Goal: Task Accomplishment & Management: Manage account settings

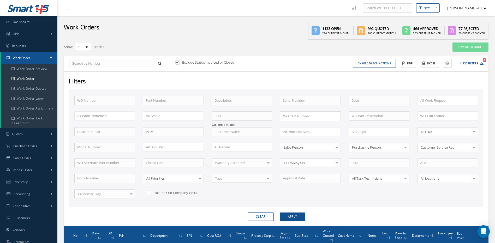
select select "25"
click at [299, 218] on button "Apply" at bounding box center [292, 217] width 25 height 8
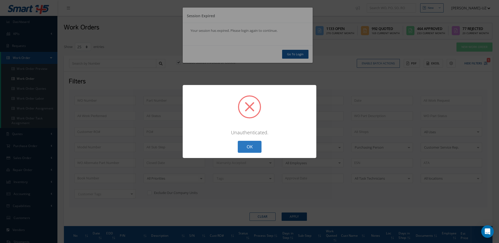
click at [246, 149] on button "OK" at bounding box center [250, 147] width 24 height 12
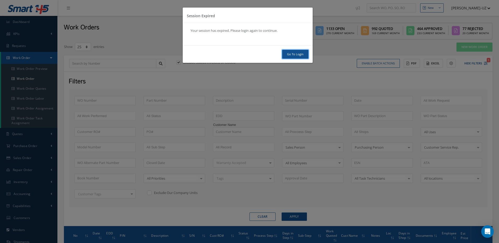
click at [291, 54] on link "Go To Login" at bounding box center [295, 54] width 26 height 9
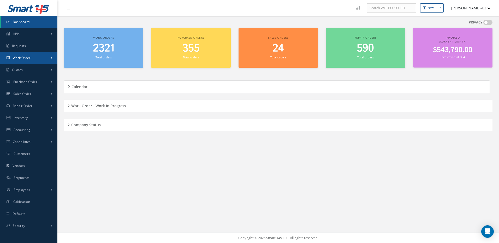
click at [32, 62] on link "Work Order" at bounding box center [28, 58] width 57 height 12
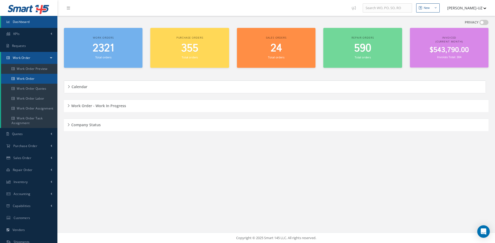
click at [32, 81] on link "Work Order" at bounding box center [29, 79] width 56 height 10
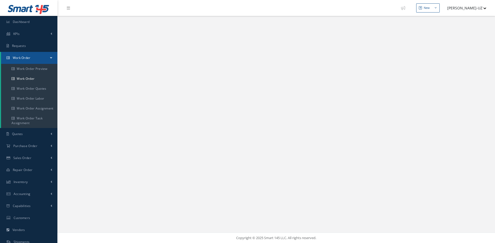
select select "25"
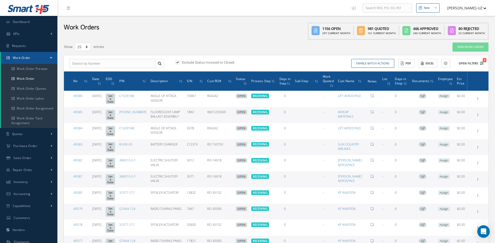
click at [482, 64] on icon "1" at bounding box center [482, 64] width 4 height 4
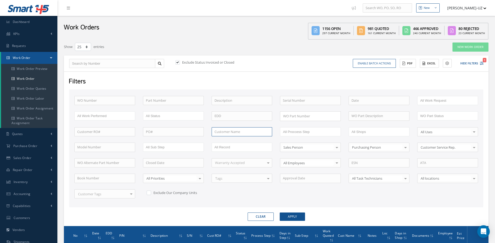
click at [250, 135] on input "text" at bounding box center [241, 131] width 61 height 9
click at [252, 138] on div "QANTAS AIRWAYS LIMITED" at bounding box center [242, 140] width 60 height 9
type input "QANTAS AIRWAYS LIMITED"
click at [289, 214] on button "Apply" at bounding box center [292, 217] width 25 height 8
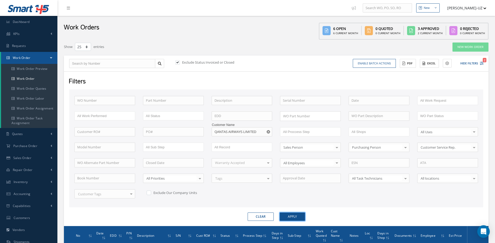
click at [289, 214] on button "Apply" at bounding box center [292, 217] width 25 height 8
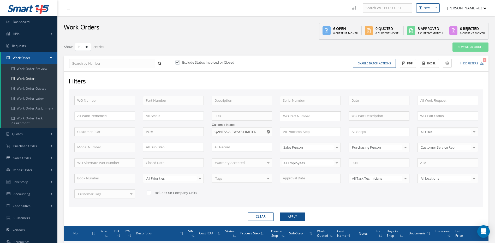
click at [340, 209] on form "WO Number Part Number Description Serial Number - BENCH CHECK CALIBRATION INSPE…" at bounding box center [276, 154] width 414 height 131
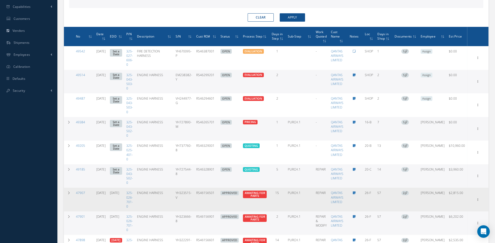
scroll to position [209, 0]
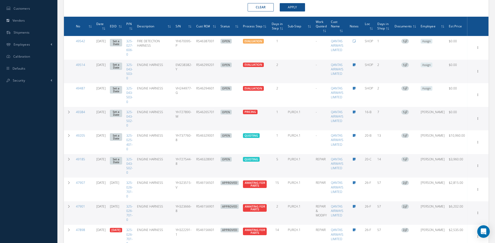
drag, startPoint x: 226, startPoint y: 158, endPoint x: 207, endPoint y: 160, distance: 18.6
click at [207, 160] on td "RS46328901" at bounding box center [206, 166] width 25 height 24
copy td "RS46328901"
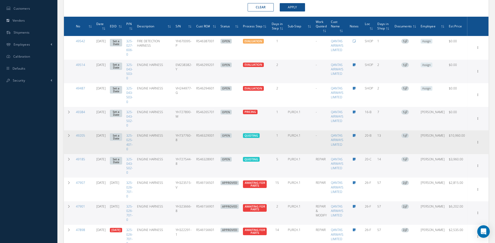
drag, startPoint x: 226, startPoint y: 135, endPoint x: 207, endPoint y: 132, distance: 19.0
click at [207, 132] on td "RS46329001" at bounding box center [206, 142] width 25 height 24
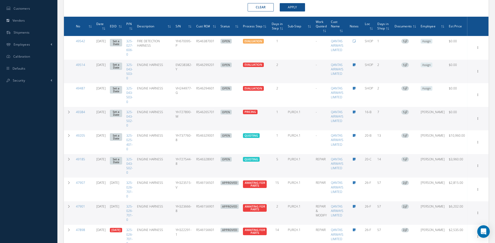
copy td "RS46329001"
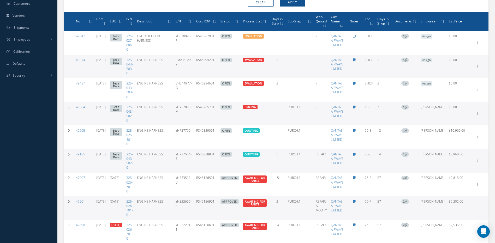
scroll to position [203, 0]
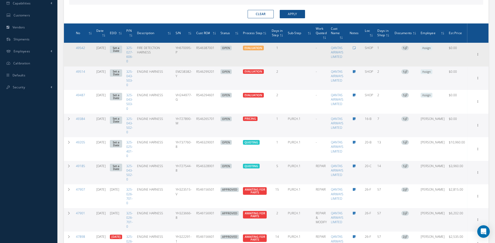
drag, startPoint x: 226, startPoint y: 49, endPoint x: 206, endPoint y: 52, distance: 20.8
click at [206, 52] on td "RS46387001" at bounding box center [206, 55] width 25 height 24
copy td "RS46387001"
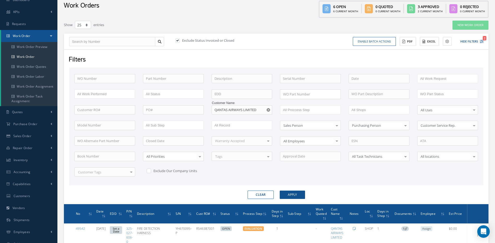
scroll to position [20, 0]
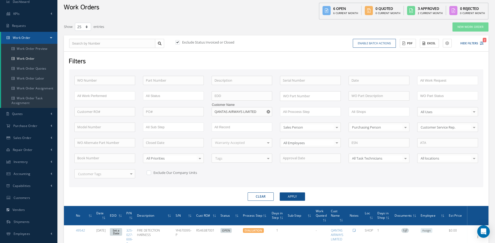
click at [268, 113] on use "Reset" at bounding box center [267, 111] width 3 height 3
click at [250, 111] on input "text" at bounding box center [241, 111] width 61 height 9
click at [234, 120] on span "UNITED PARCEL SERVICE CO." at bounding box center [236, 120] width 45 height 5
type input "UNITED PARCEL SERVICE CO."
click at [298, 199] on button "Apply" at bounding box center [292, 196] width 25 height 8
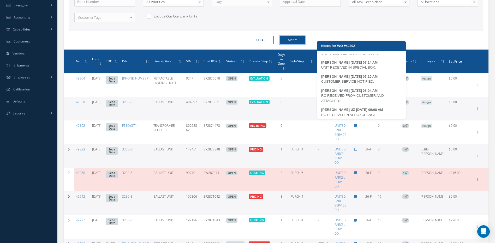
scroll to position [10, 0]
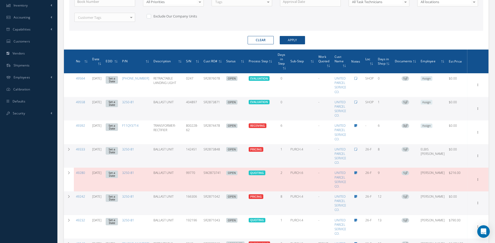
drag, startPoint x: 229, startPoint y: 147, endPoint x: 208, endPoint y: 145, distance: 20.7
click at [208, 145] on td "SR2873848" at bounding box center [212, 156] width 23 height 24
copy td "SR2873848"
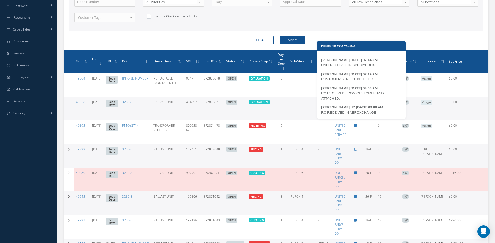
drag, startPoint x: 375, startPoint y: 113, endPoint x: 321, endPoint y: 112, distance: 54.5
click at [321, 112] on div "MARCOS FERRER 09/11/2025 07:06 AM UNIT RECEIVED W/O PAPERWORK. MARCOS FERRER 09…" at bounding box center [361, 86] width 89 height 65
copy div "RO RECEIVED IN AEROXCHANGE"
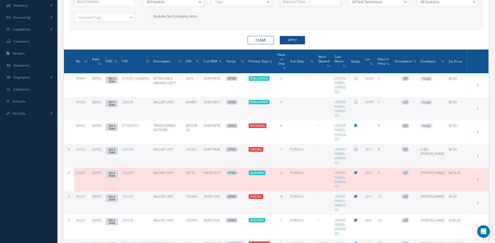
click at [357, 148] on icon at bounding box center [355, 149] width 3 height 3
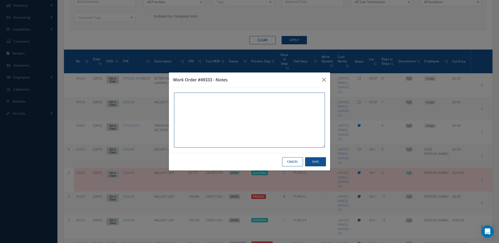
paste textarea "RO RECEIVED IN AEROXCHANGE"
click at [313, 162] on button "Save" at bounding box center [315, 161] width 21 height 9
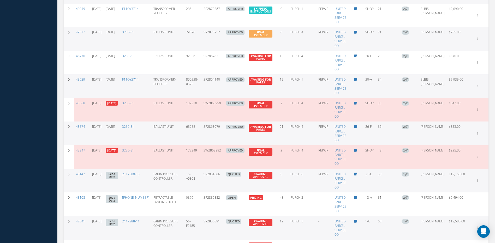
scroll to position [444, 0]
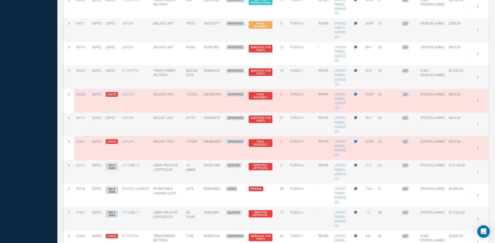
drag, startPoint x: 229, startPoint y: 162, endPoint x: 209, endPoint y: 163, distance: 20.1
click at [209, 163] on td "SR2861686" at bounding box center [212, 172] width 23 height 24
copy td "SR2861686"
drag, startPoint x: 228, startPoint y: 210, endPoint x: 209, endPoint y: 211, distance: 19.0
click at [209, 211] on td "SR2856891" at bounding box center [212, 219] width 23 height 24
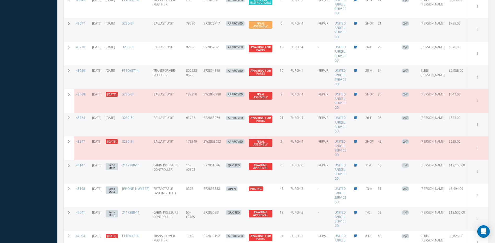
copy td "SR2856891"
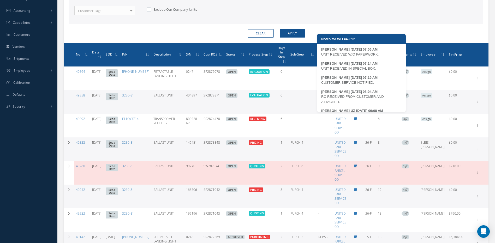
scroll to position [10, 0]
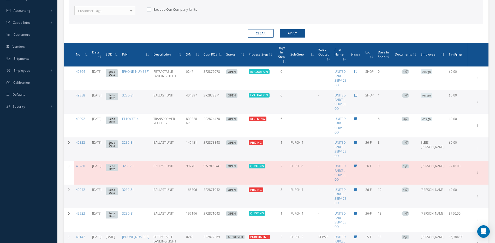
drag, startPoint x: 228, startPoint y: 91, endPoint x: 209, endPoint y: 94, distance: 19.2
click at [209, 94] on td "SR2873871" at bounding box center [212, 102] width 23 height 24
copy td "SR2873871"
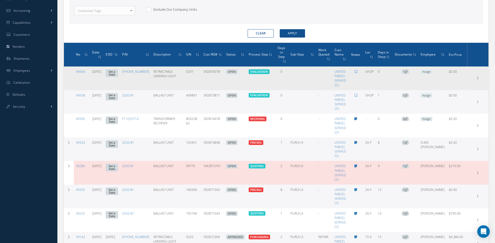
drag, startPoint x: 228, startPoint y: 68, endPoint x: 209, endPoint y: 68, distance: 19.3
click at [209, 68] on td "SR2876078" at bounding box center [212, 78] width 23 height 24
copy td "SR2876078"
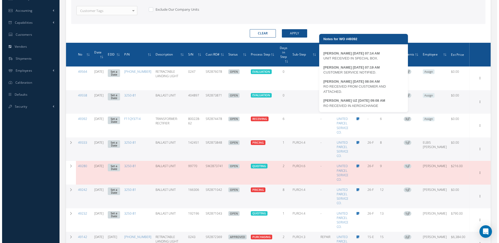
scroll to position [10, 0]
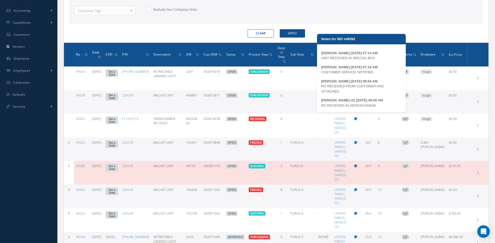
drag, startPoint x: 379, startPoint y: 106, endPoint x: 322, endPoint y: 106, distance: 57.1
click at [322, 106] on div "RO RECEIVED IN AEROXCHANGE" at bounding box center [361, 105] width 80 height 5
copy div "RO RECEIVED IN AEROXCHANGE"
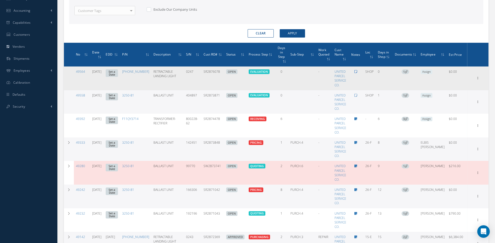
click at [357, 70] on icon at bounding box center [355, 71] width 3 height 3
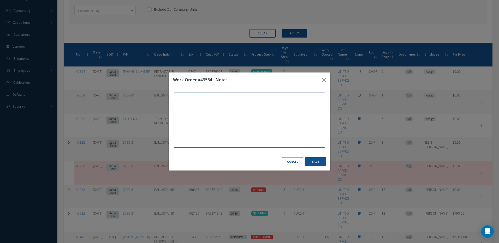
paste textarea "RO RECEIVED IN AEROXCHANGE"
click at [312, 160] on button "Save" at bounding box center [315, 161] width 21 height 9
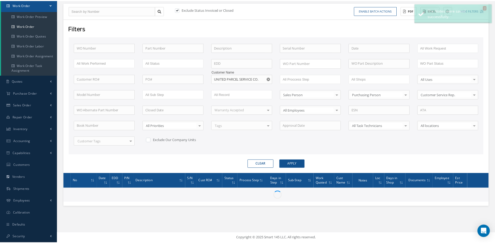
scroll to position [53, 0]
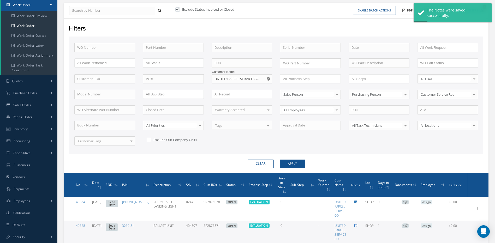
click at [357, 224] on icon at bounding box center [355, 225] width 3 height 3
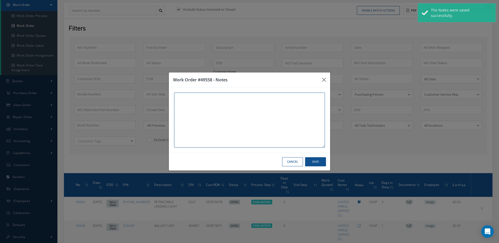
paste textarea "RO RECEIVED IN AEROXCHANGE"
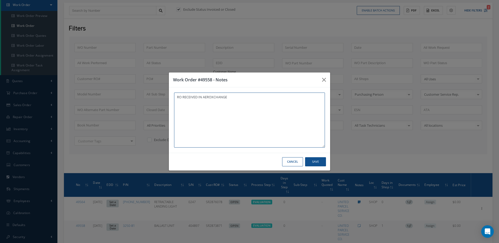
type textarea "RO RECEIVED IN AEROXCHANGE"
click at [316, 159] on button "Save" at bounding box center [315, 161] width 21 height 9
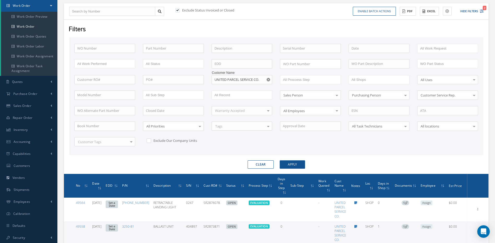
scroll to position [27, 0]
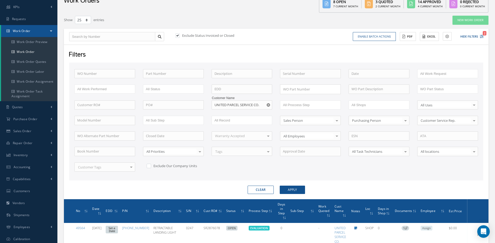
click at [269, 106] on use "Reset" at bounding box center [267, 104] width 3 height 3
click at [261, 104] on input "text" at bounding box center [241, 104] width 61 height 9
type input "aj w"
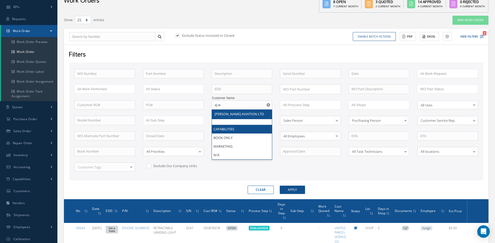
click at [223, 119] on input "text" at bounding box center [225, 120] width 22 height 7
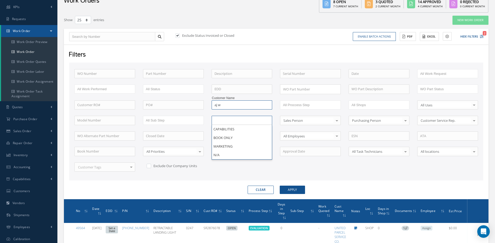
click at [225, 105] on input "aj w" at bounding box center [241, 104] width 61 height 9
type input "All Record"
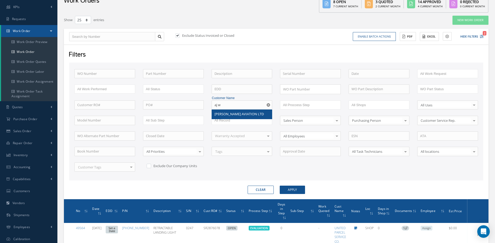
click at [226, 114] on span "[PERSON_NAME] AVIATION LTD" at bounding box center [238, 114] width 49 height 5
type input "[PERSON_NAME] AVIATION LTD"
click at [291, 186] on button "Apply" at bounding box center [292, 190] width 25 height 8
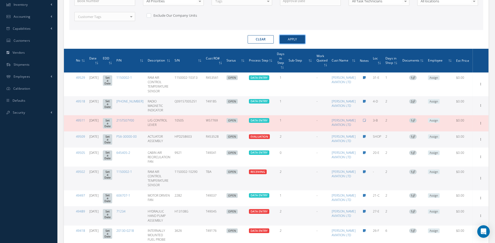
scroll to position [183, 0]
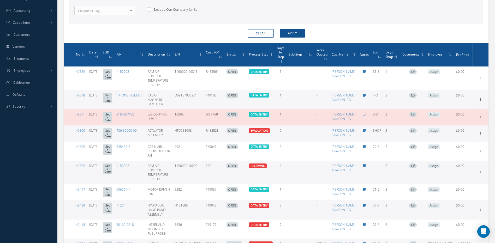
click at [282, 60] on icon at bounding box center [282, 61] width 2 height 3
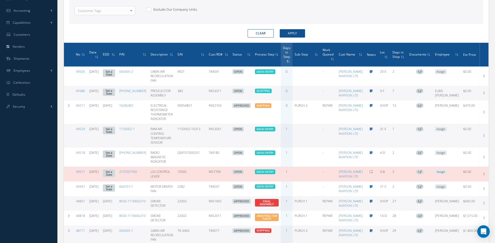
drag, startPoint x: 229, startPoint y: 99, endPoint x: 212, endPoint y: 97, distance: 17.3
click at [212, 97] on td "R453311" at bounding box center [219, 93] width 24 height 15
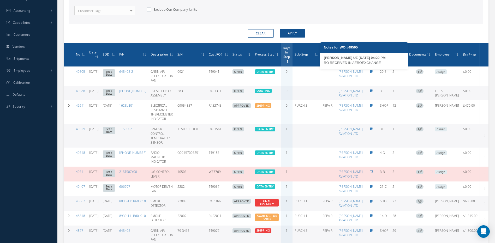
drag, startPoint x: 383, startPoint y: 63, endPoint x: 324, endPoint y: 62, distance: 58.9
click at [324, 62] on div "RO RECEIVED IN AEROEXCHANGE" at bounding box center [364, 62] width 80 height 5
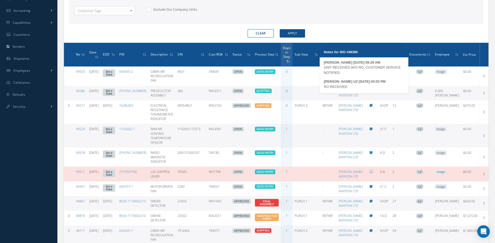
click at [370, 93] on icon at bounding box center [371, 90] width 3 height 3
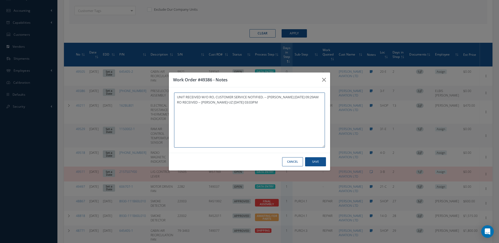
paste textarea "RO RECEIVED IN AEROEXCHANGE"
type textarea "UNIT RECEIVED W/O RO, CUSTOMER SERVICE NOTIFIED. -- MARCOS FERRER 09/11/2025 09…"
click at [312, 161] on button "Save" at bounding box center [315, 161] width 21 height 9
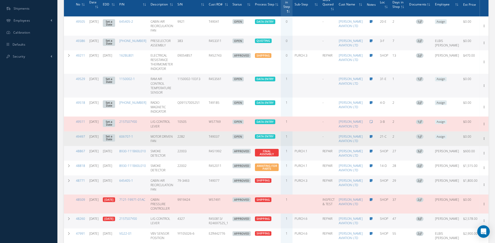
scroll to position [235, 0]
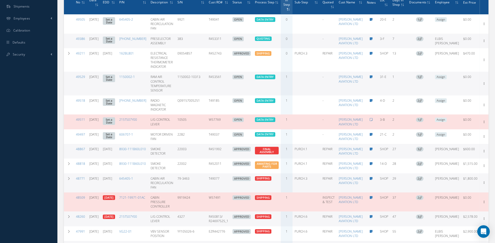
drag, startPoint x: 225, startPoint y: 92, endPoint x: 207, endPoint y: 92, distance: 18.3
click at [207, 92] on tr "49529 09/16/2025 Set a Date 1150002-1 RAM AIR CONTROL TEMPERATURE SENSOR 115000…" at bounding box center [276, 84] width 424 height 24
click at [227, 92] on td "R453561" at bounding box center [219, 84] width 24 height 24
drag, startPoint x: 228, startPoint y: 92, endPoint x: 214, endPoint y: 92, distance: 13.8
click at [214, 92] on td "R453561" at bounding box center [219, 84] width 24 height 24
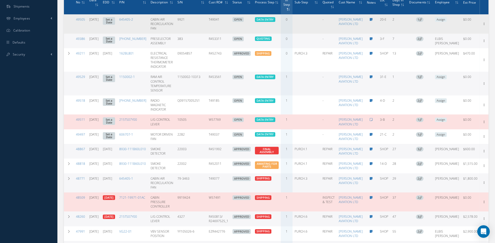
drag, startPoint x: 228, startPoint y: 22, endPoint x: 213, endPoint y: 22, distance: 15.1
click at [213, 22] on td "T49041" at bounding box center [219, 23] width 24 height 19
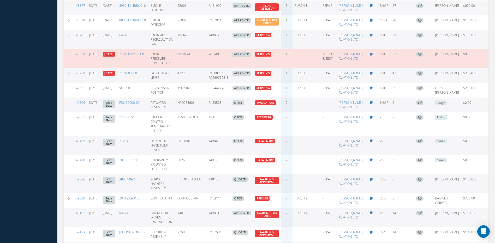
scroll to position [392, 0]
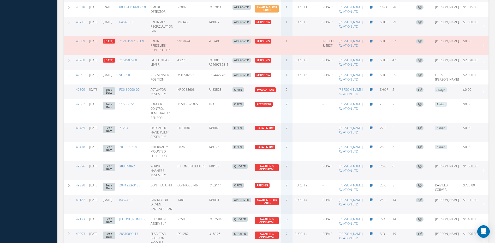
drag, startPoint x: 232, startPoint y: 128, endPoint x: 213, endPoint y: 129, distance: 19.4
click at [213, 70] on td "R450813/ R24697525_1" at bounding box center [219, 62] width 24 height 15
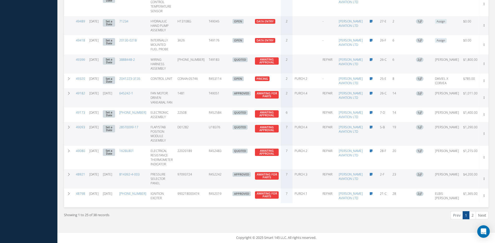
scroll to position [627, 0]
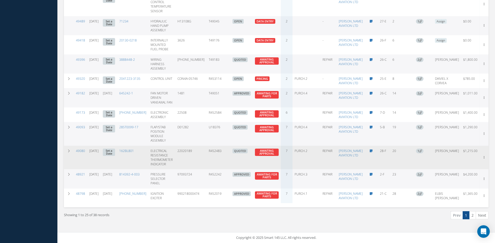
drag, startPoint x: 218, startPoint y: 149, endPoint x: 208, endPoint y: 149, distance: 10.4
click at [208, 149] on tr "49080 08/28/2025 Set a Date 162BL801 ELECTRICAL RESISTANCE THERMOMETER INDICATO…" at bounding box center [276, 158] width 424 height 24
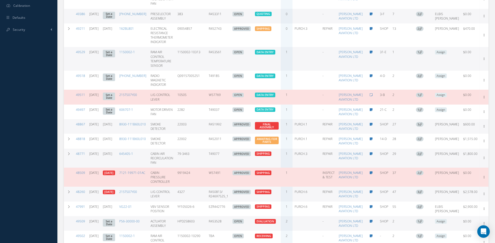
scroll to position [262, 0]
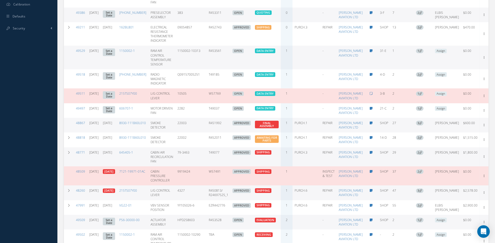
drag, startPoint x: 227, startPoint y: 112, endPoint x: 205, endPoint y: 114, distance: 22.3
click at [205, 103] on tr "49511 09/15/2025 Set a Date 215TS07Y00 L/G CONTROL LEVER 10505 W57769 OPEN Elap…" at bounding box center [276, 95] width 424 height 15
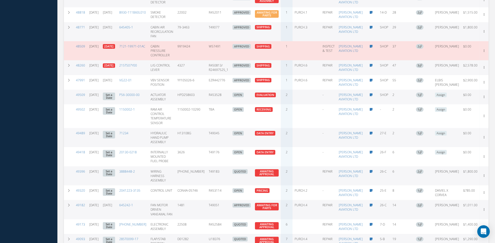
scroll to position [392, 0]
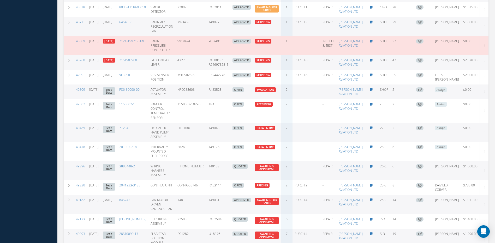
drag, startPoint x: 228, startPoint y: 77, endPoint x: 211, endPoint y: 80, distance: 17.4
click at [211, 36] on td "T49077" at bounding box center [219, 26] width 24 height 19
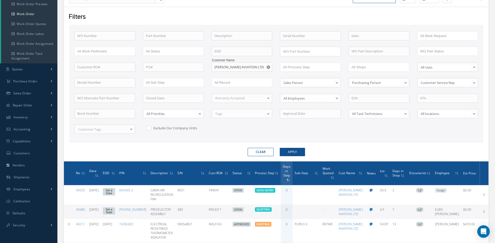
scroll to position [63, 0]
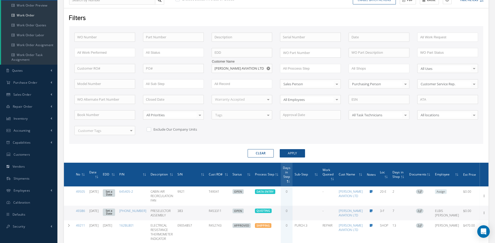
click at [268, 67] on icon "Reset" at bounding box center [267, 68] width 3 height 3
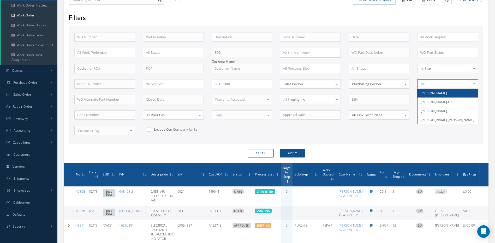
type input "per"
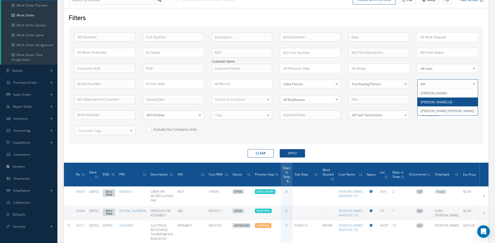
click at [437, 102] on span "[PERSON_NAME]-UZ" at bounding box center [436, 102] width 32 height 5
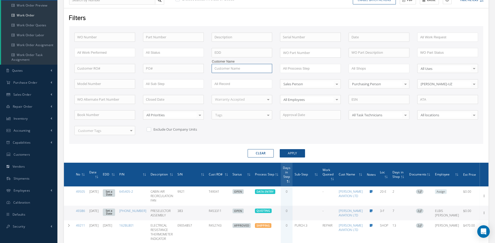
click at [243, 69] on input "text" at bounding box center [241, 68] width 61 height 9
click at [294, 68] on input "text" at bounding box center [299, 68] width 33 height 7
type input "ap"
click at [296, 155] on button "Apply" at bounding box center [292, 153] width 25 height 8
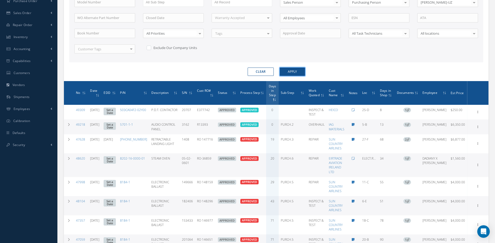
scroll to position [37, 0]
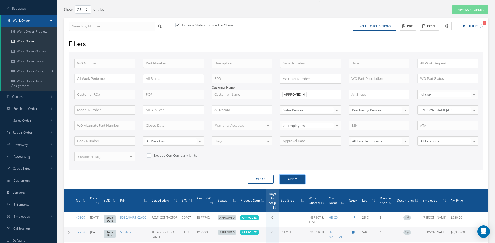
click at [303, 95] on link at bounding box center [303, 94] width 3 height 3
type input "All Proccess Step"
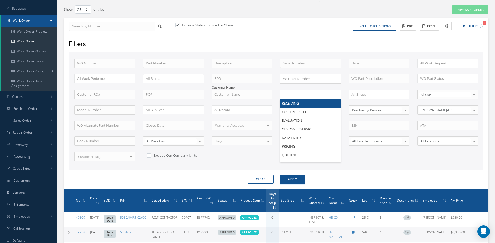
click at [304, 94] on input "text" at bounding box center [299, 94] width 33 height 7
click at [235, 96] on input "text" at bounding box center [241, 94] width 61 height 9
type input "All Proccess Step"
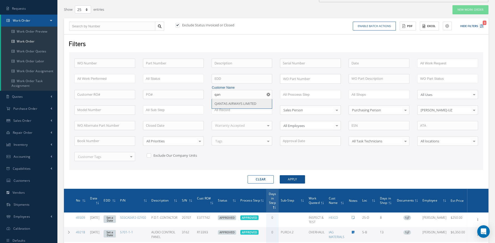
click at [234, 102] on span "QANTAS AIRWAYS LIMITED" at bounding box center [235, 103] width 42 height 5
type input "QANTAS AIRWAYS LIMITED"
click at [297, 179] on button "Apply" at bounding box center [292, 179] width 25 height 8
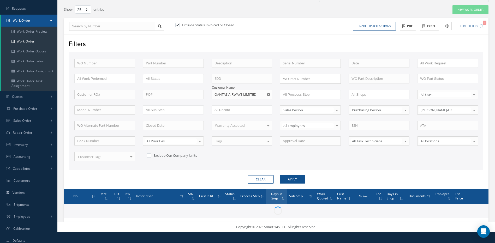
click at [179, 25] on label at bounding box center [179, 25] width 1 height 5
click at [175, 25] on input "checkbox" at bounding box center [176, 25] width 3 height 3
checkbox input "false"
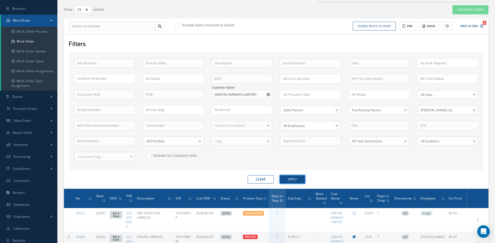
click at [301, 181] on button "Apply" at bounding box center [292, 179] width 25 height 8
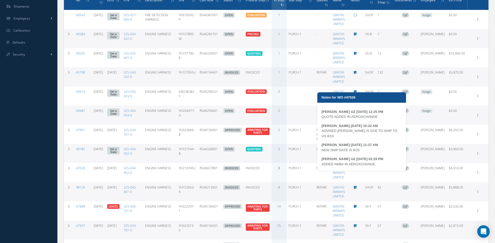
scroll to position [10, 0]
drag, startPoint x: 379, startPoint y: 163, endPoint x: 321, endPoint y: 166, distance: 57.7
click at [321, 166] on div "MARIA PERDOMO UZ 06/20/2025 04:00 PM RECEIVED IN AEROCHANGE. MARIA PERDOMO UZ 0…" at bounding box center [361, 137] width 89 height 65
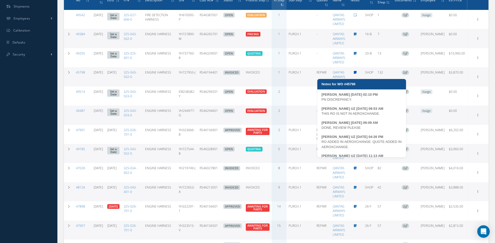
click at [356, 74] on icon at bounding box center [355, 72] width 3 height 3
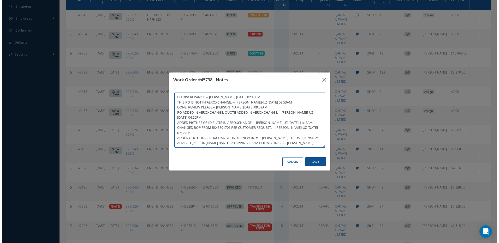
scroll to position [20, 0]
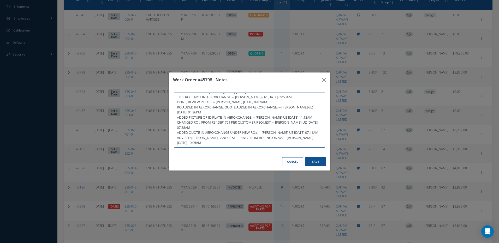
paste textarea "ADDED AWB# IN AEROXCHANGE."
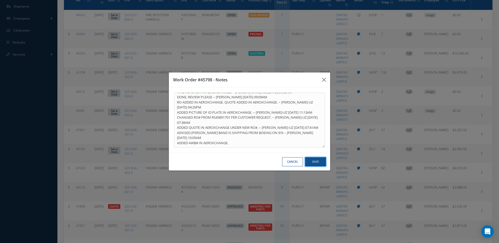
click at [314, 162] on button "Save" at bounding box center [315, 161] width 21 height 9
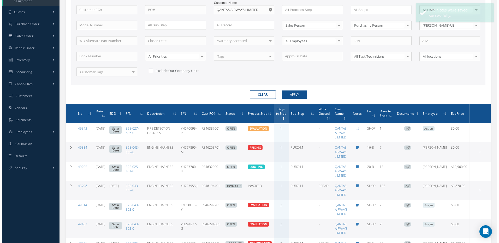
scroll to position [131, 0]
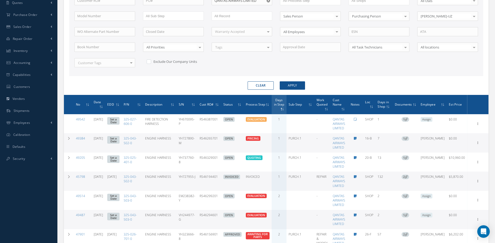
drag, startPoint x: 229, startPoint y: 183, endPoint x: 208, endPoint y: 185, distance: 20.4
click at [208, 185] on td "RS46194401" at bounding box center [209, 181] width 24 height 19
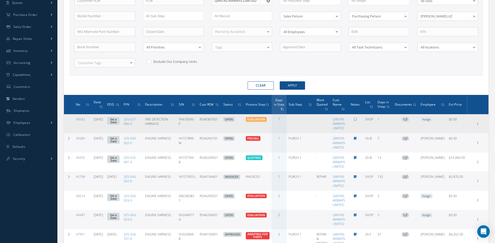
drag, startPoint x: 228, startPoint y: 124, endPoint x: 207, endPoint y: 124, distance: 20.9
click at [207, 124] on td "RS46387001" at bounding box center [209, 123] width 24 height 19
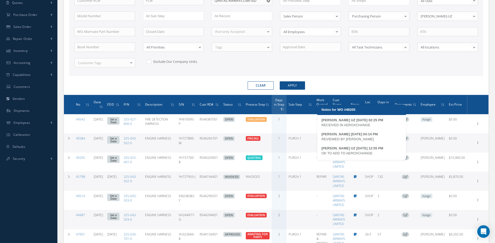
drag, startPoint x: 378, startPoint y: 154, endPoint x: 323, endPoint y: 156, distance: 55.6
click at [323, 156] on div "MARIA PERDOMO UZ 09/04/2025 02:25 PM RECEIVED IN AEROXCHANGE YUSMARY PADRON 09/…" at bounding box center [361, 139] width 89 height 42
click at [373, 124] on div "RECEIVED IN AEROXCHANGE" at bounding box center [361, 125] width 80 height 5
drag, startPoint x: 374, startPoint y: 125, endPoint x: 321, endPoint y: 127, distance: 52.7
click at [321, 127] on div "RECEIVED IN AEROXCHANGE" at bounding box center [361, 125] width 80 height 5
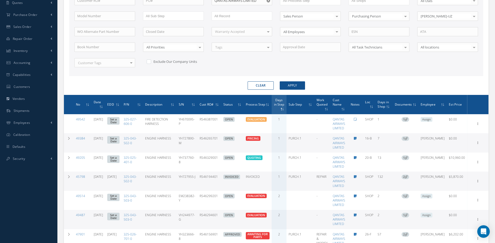
click at [346, 76] on div "WO Number Part Number Description Serial Number - BENCH CHECK CALIBRATION INSPE…" at bounding box center [276, 17] width 414 height 118
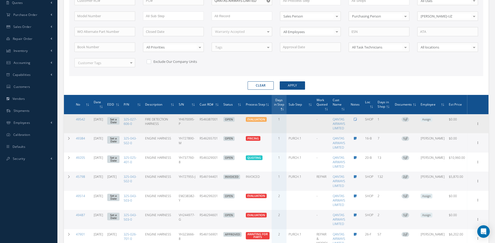
click at [356, 121] on icon at bounding box center [355, 119] width 3 height 3
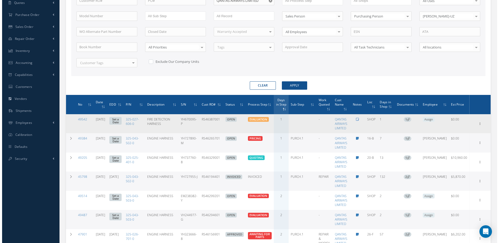
scroll to position [0, 0]
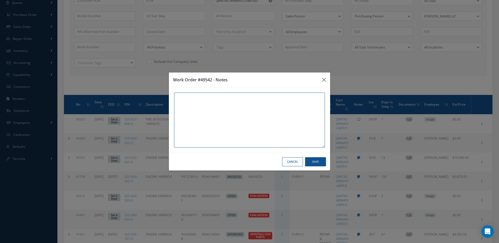
paste textarea "RECEIVED IN AEROXCHANGE"
type textarea "RECEIVED IN AEROXCHANGE"
click at [314, 163] on button "Save" at bounding box center [315, 161] width 21 height 9
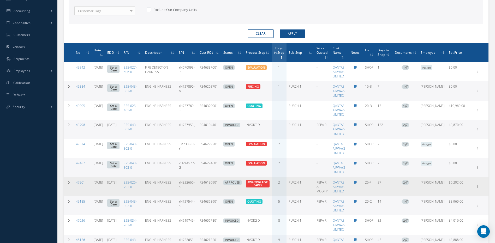
scroll to position [183, 0]
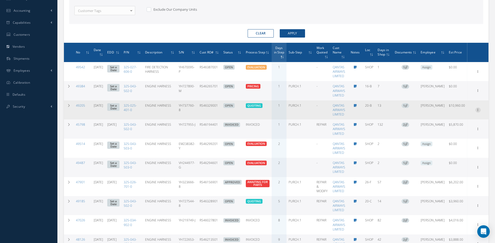
click at [478, 112] on icon at bounding box center [477, 109] width 5 height 4
click at [452, 123] on link "Edit" at bounding box center [453, 120] width 41 height 7
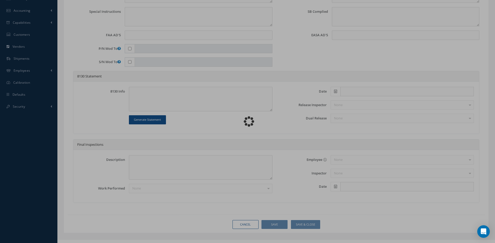
type input "325-025-401-0"
type input "CJ10"
type input "20-B"
type input "09/04/2025"
type input "ENGINE HARNESS"
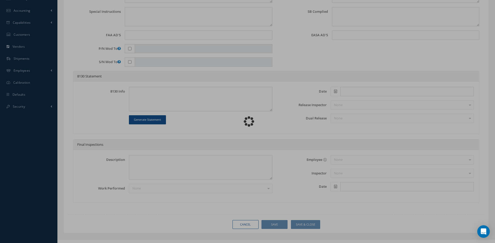
type input "RS46329001"
type input "YH737760-8"
type textarea "J10 HARNESS CONNECTOR DP1001 FAILS PIN RETENTION TEST."
type textarea "PLEASE SEE R.O. FOR DETAILS"
type textarea "NO VISUAL DAMAGE"
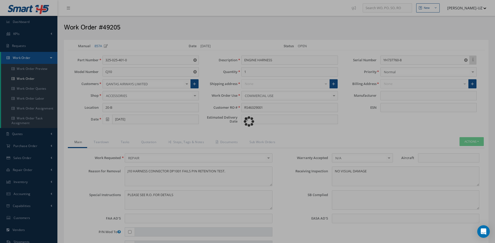
type input "SAFRAN"
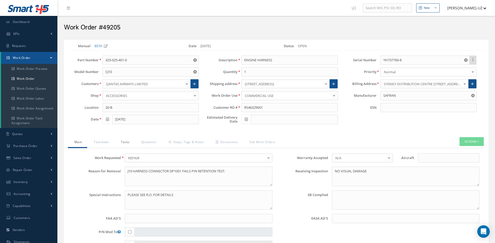
drag, startPoint x: 123, startPoint y: 141, endPoint x: 130, endPoint y: 141, distance: 6.5
click at [123, 141] on link "Tasks" at bounding box center [124, 142] width 21 height 11
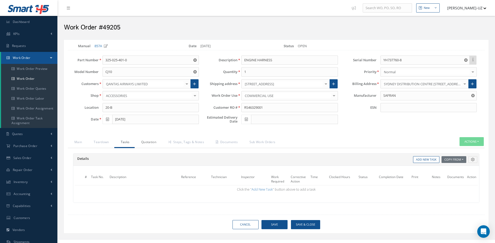
click at [150, 140] on link "Quotation" at bounding box center [148, 142] width 27 height 11
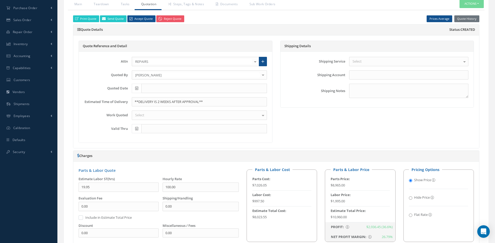
scroll to position [104, 0]
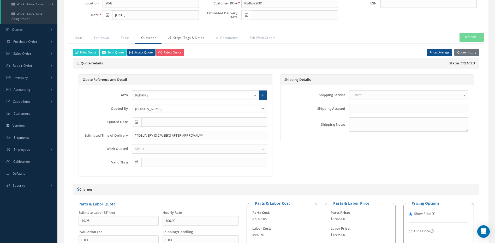
click at [184, 36] on link "Steps, Tags & Notes" at bounding box center [185, 38] width 48 height 11
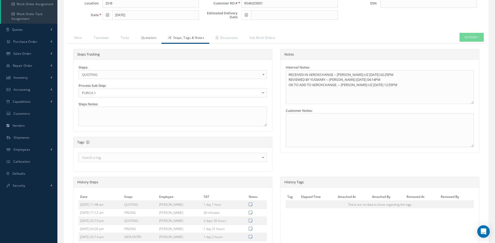
click at [147, 35] on link "Quotation" at bounding box center [148, 38] width 27 height 11
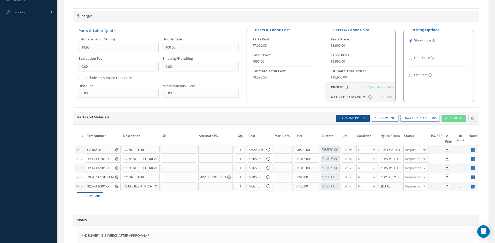
scroll to position [287, 0]
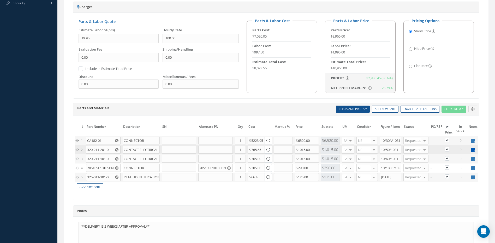
click at [472, 150] on icon at bounding box center [473, 150] width 4 height 4
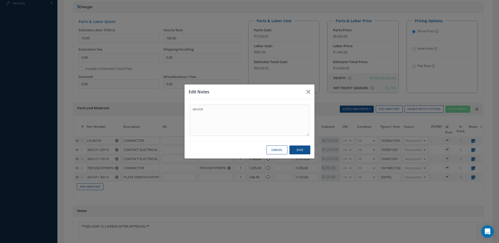
click at [286, 149] on button "Cancel" at bounding box center [276, 150] width 21 height 9
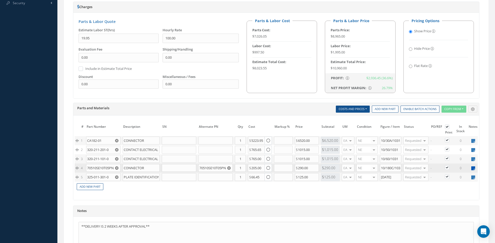
click at [472, 169] on icon at bounding box center [473, 168] width 4 height 4
type textarea "AIR COST"
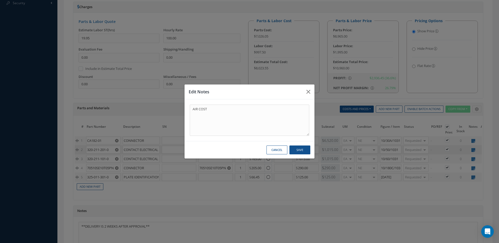
click at [287, 150] on button "Cancel" at bounding box center [276, 150] width 21 height 9
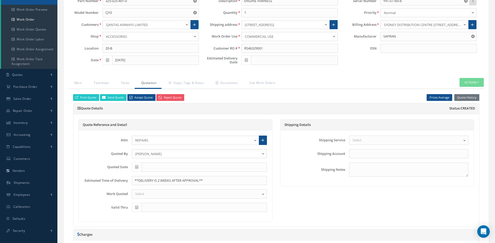
scroll to position [52, 0]
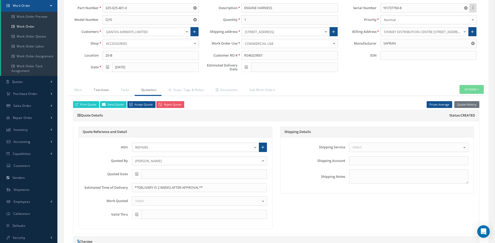
click at [96, 89] on link "Teardown" at bounding box center [100, 90] width 27 height 11
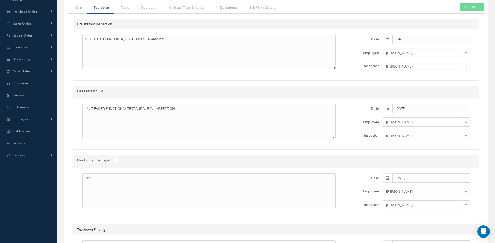
scroll to position [78, 0]
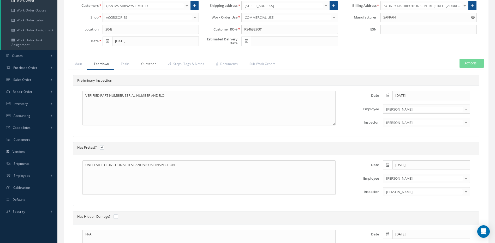
click at [148, 65] on link "Quotation" at bounding box center [148, 64] width 27 height 11
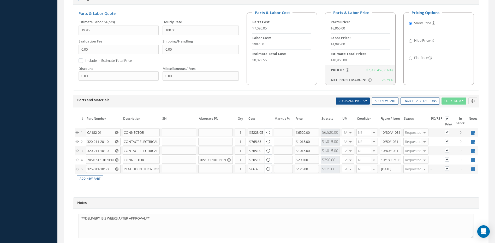
scroll to position [347, 0]
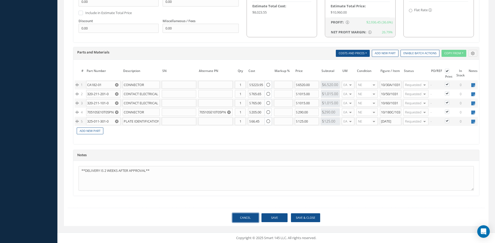
click at [246, 218] on link "Cancel" at bounding box center [245, 217] width 26 height 9
select select "25"
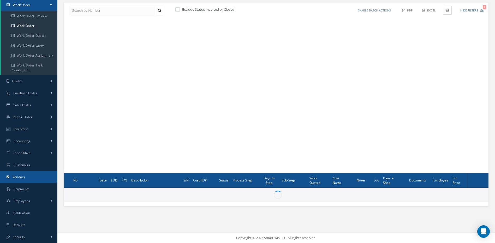
scroll to position [53, 0]
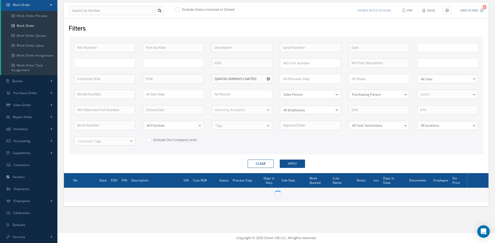
type input "All Work Request"
type input "All Work Performed"
type input "All Status"
type input "WO Part Status"
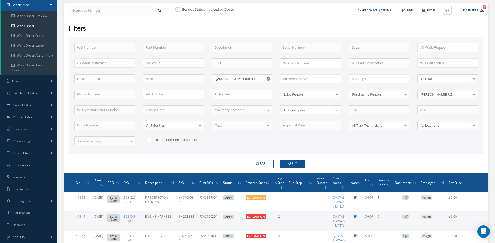
click at [268, 79] on icon "Reset" at bounding box center [267, 78] width 3 height 3
click at [297, 50] on input "text" at bounding box center [310, 47] width 61 height 9
type input "388"
click at [280, 160] on button "Apply" at bounding box center [292, 164] width 25 height 8
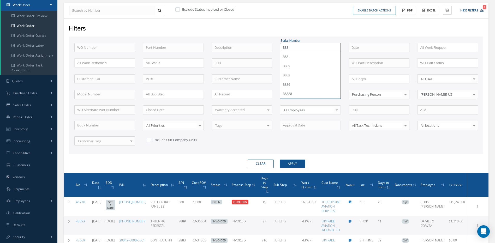
click at [336, 47] on input "388" at bounding box center [310, 47] width 61 height 9
drag, startPoint x: 324, startPoint y: 47, endPoint x: 278, endPoint y: 50, distance: 45.4
click at [278, 50] on div "Serial Number 388 388 3889 3883 3886 38888" at bounding box center [310, 47] width 69 height 9
type input "02100"
click at [280, 160] on button "Apply" at bounding box center [292, 164] width 25 height 8
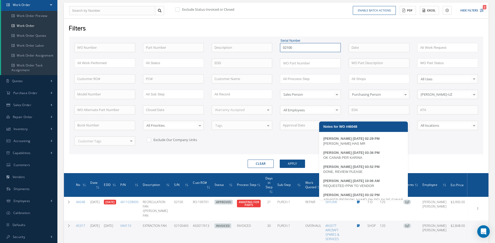
scroll to position [19, 0]
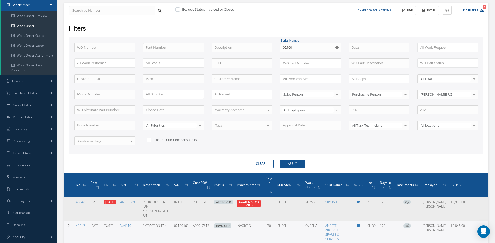
drag, startPoint x: 69, startPoint y: 202, endPoint x: 75, endPoint y: 201, distance: 6.6
click at [70, 202] on icon at bounding box center [69, 202] width 4 height 3
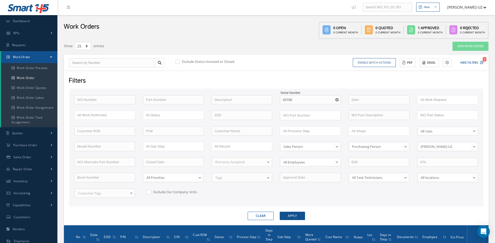
scroll to position [0, 0]
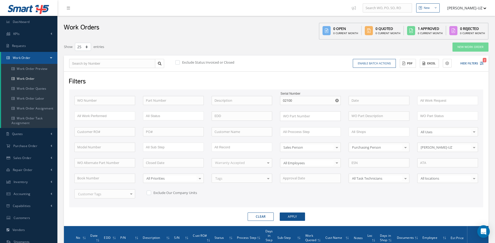
click at [338, 101] on use "Reset" at bounding box center [336, 100] width 3 height 3
click at [303, 102] on input "text" at bounding box center [310, 100] width 61 height 9
type input "383"
click at [280, 213] on button "Apply" at bounding box center [292, 217] width 25 height 8
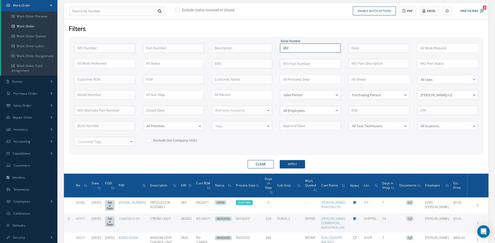
scroll to position [53, 0]
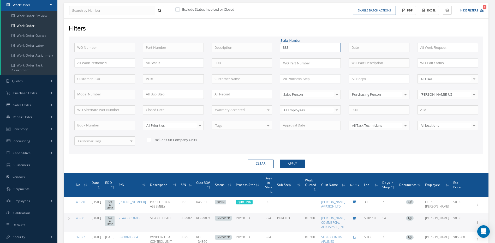
click at [333, 48] on input "383" at bounding box center [310, 47] width 61 height 9
drag, startPoint x: 330, startPoint y: 48, endPoint x: 274, endPoint y: 47, distance: 55.3
click at [274, 47] on div "WO Number Part Number Description Serial Number 383 383 383902 3835 383/10-98 3…" at bounding box center [275, 97] width 411 height 109
click at [305, 29] on div "Filters" at bounding box center [276, 29] width 422 height 10
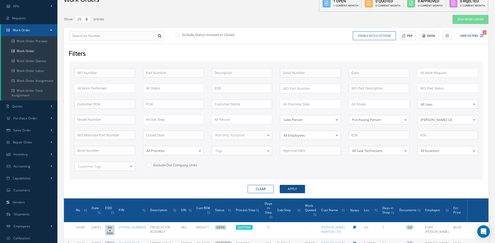
scroll to position [0, 0]
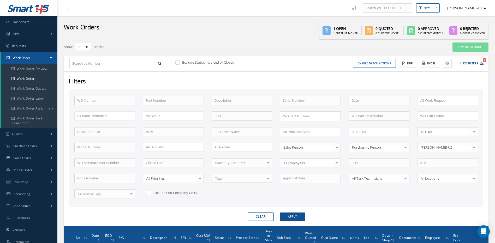
click at [112, 63] on input "text" at bounding box center [112, 63] width 86 height 9
type input "4"
type input "46"
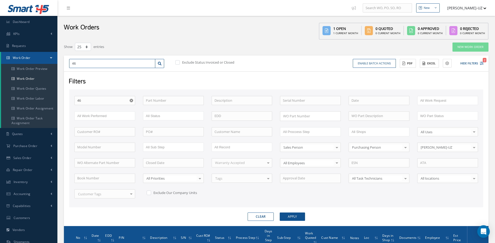
type input "466"
type input "4668"
type input "46680"
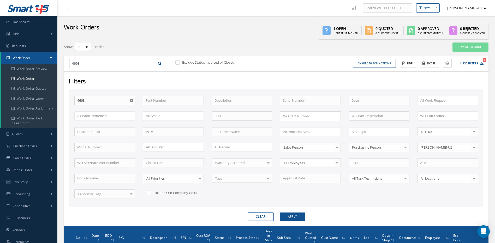
type input "46680"
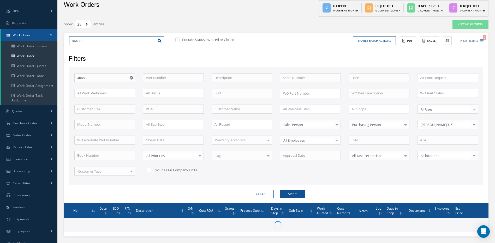
scroll to position [53, 0]
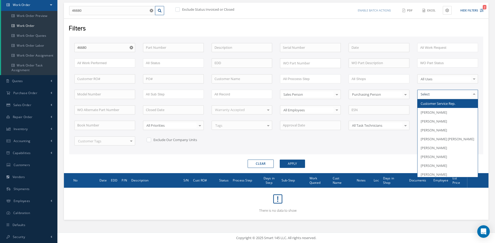
click at [473, 95] on div at bounding box center [473, 94] width 7 height 9
click at [457, 104] on span "Customer Service Rep." at bounding box center [447, 103] width 60 height 9
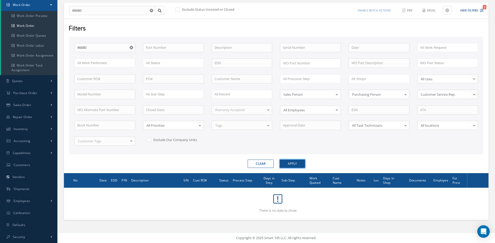
click at [296, 162] on button "Apply" at bounding box center [292, 164] width 25 height 8
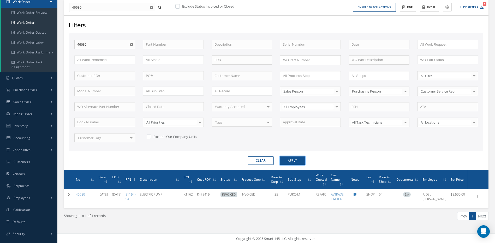
scroll to position [57, 0]
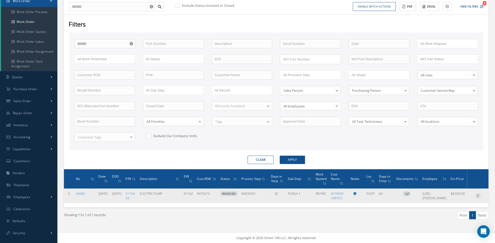
click at [479, 195] on icon at bounding box center [477, 195] width 5 height 4
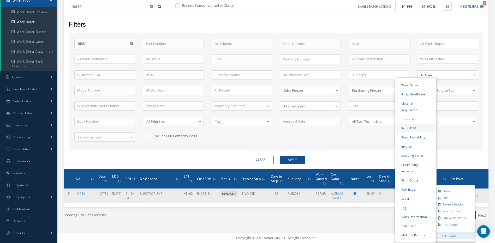
click at [405, 124] on link "Print 8130" at bounding box center [415, 128] width 39 height 8
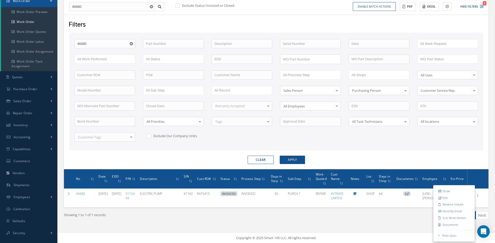
click at [344, 142] on div "WO Number 46680 Part Number Description Serial Number - BENCH CHECK CALIBRATION…" at bounding box center [275, 93] width 411 height 109
click at [303, 80] on div "WO Number 46680 Part Number Description Serial Number - BENCH CHECK CALIBRATION…" at bounding box center [275, 93] width 411 height 109
click at [297, 74] on input "text" at bounding box center [299, 75] width 33 height 7
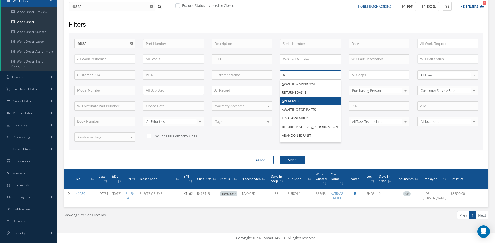
type input "a"
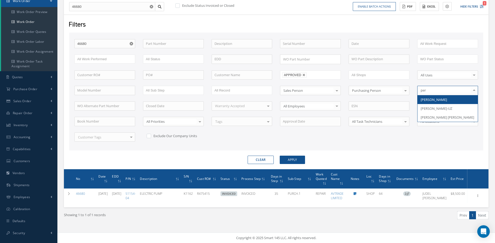
type input "perd"
click at [452, 99] on span "[PERSON_NAME]-UZ" at bounding box center [436, 99] width 32 height 5
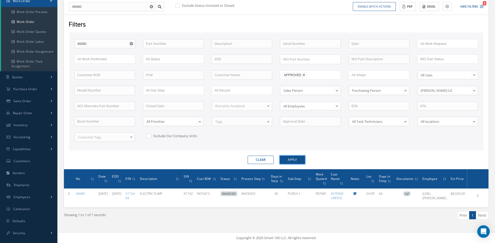
click at [293, 159] on button "Apply" at bounding box center [292, 160] width 25 height 8
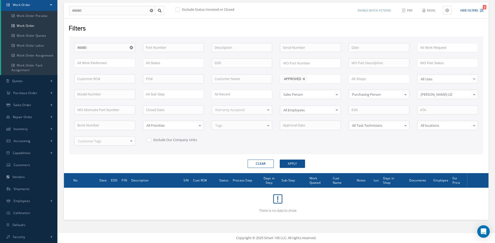
click at [132, 49] on use "Reset" at bounding box center [131, 47] width 3 height 3
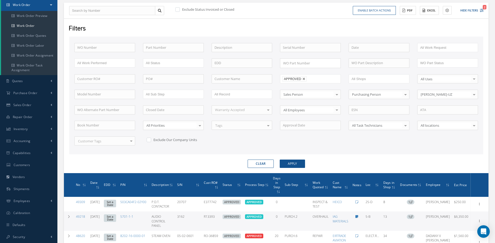
click at [327, 156] on form "WO Number Part Number Description Serial Number - BENCH CHECK CALIBRATION INSPE…" at bounding box center [276, 102] width 414 height 131
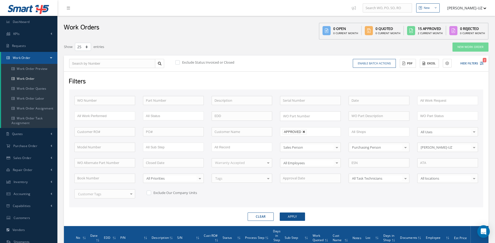
click at [304, 132] on link at bounding box center [303, 131] width 3 height 3
type input "All Proccess Step"
click at [259, 213] on button "Clear" at bounding box center [260, 217] width 26 height 8
checkbox input "true"
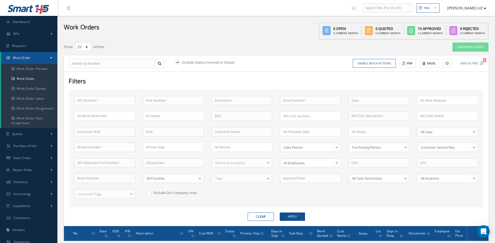
click at [266, 201] on div "WO Number Part Number Description Serial Number - BENCH CHECK CALIBRATION INSPE…" at bounding box center [275, 150] width 411 height 109
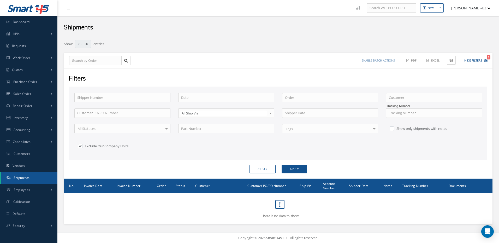
select select "25"
click at [95, 62] on input "text" at bounding box center [95, 60] width 52 height 9
type input "4"
type input "49"
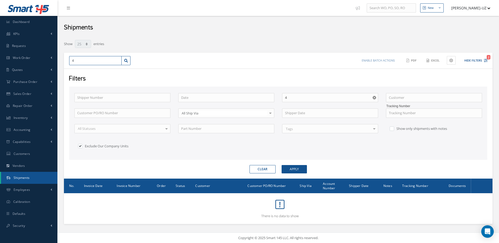
type input "49"
type input "492"
type input "4921"
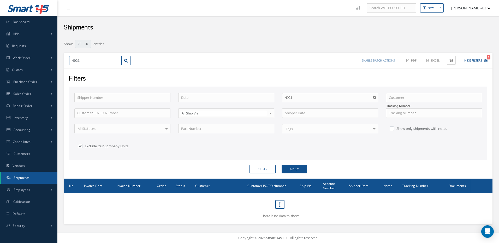
type input "49211"
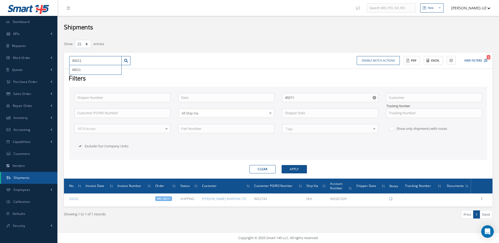
drag, startPoint x: 88, startPoint y: 58, endPoint x: 70, endPoint y: 59, distance: 18.5
click at [70, 59] on input "49211" at bounding box center [95, 60] width 52 height 9
type input "4"
type input "48"
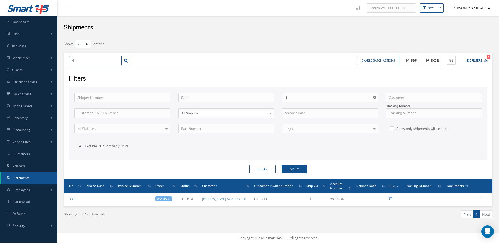
type input "48"
type input "487"
type input "4877"
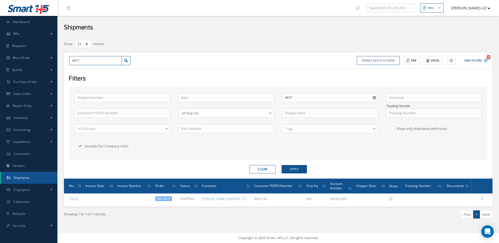
type input "48771"
drag, startPoint x: 84, startPoint y: 60, endPoint x: 61, endPoint y: 57, distance: 23.4
click at [61, 57] on div "Show 10 25 50 100 entries 48771 48771 Enable batch actions Update Shipments ACT…" at bounding box center [278, 135] width 436 height 192
type input "4"
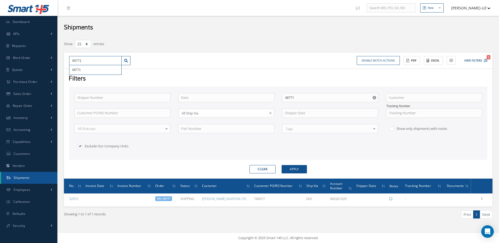
type input "4"
type input "48"
type input "482"
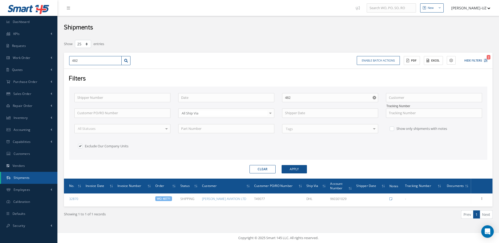
type input "4826"
type input "48260"
drag, startPoint x: 81, startPoint y: 62, endPoint x: 69, endPoint y: 62, distance: 12.3
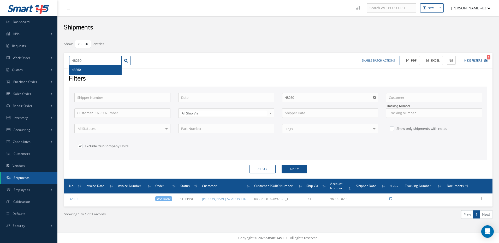
click at [69, 62] on div "48260 48260" at bounding box center [99, 60] width 69 height 9
type input "4"
type input "45"
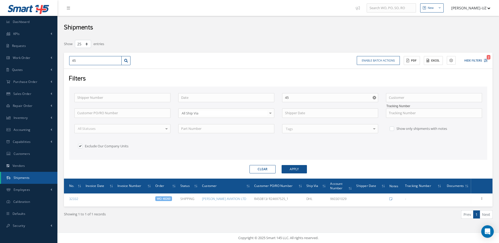
type input "457"
type input "4579"
type input "45798"
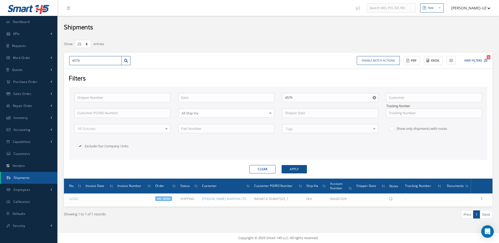
type input "45798"
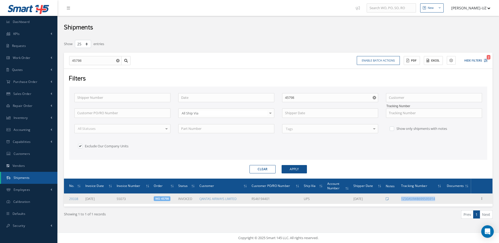
drag, startPoint x: 444, startPoint y: 199, endPoint x: 396, endPoint y: 199, distance: 47.7
click at [396, 199] on tr "29338 09/16/2025 55073 WO 45798 INVOICED QANTAS AIRWAYS LIMITED RS46194401 UPS …" at bounding box center [278, 198] width 428 height 10
copy tr "1Z30A59W8699595914"
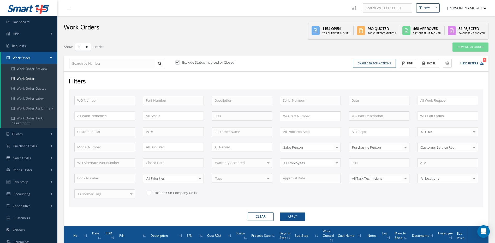
select select "25"
click at [269, 215] on button "Clear" at bounding box center [260, 217] width 26 height 8
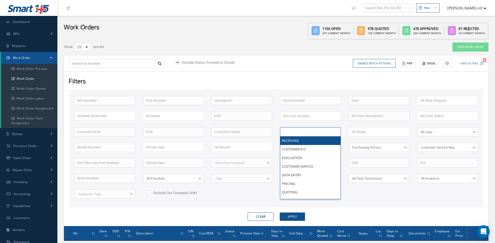
click at [298, 130] on input "text" at bounding box center [299, 132] width 33 height 7
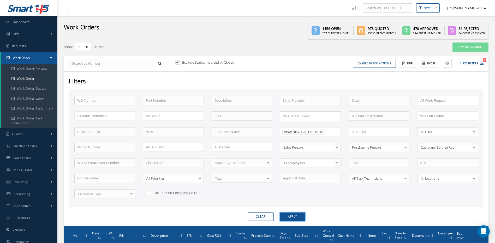
click at [296, 215] on button "Apply" at bounding box center [292, 217] width 25 height 8
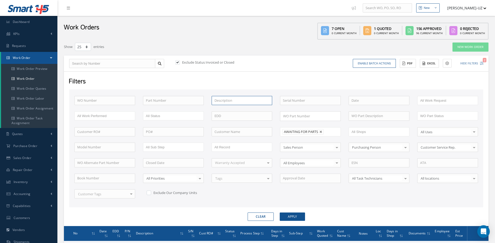
click at [225, 100] on input "text" at bounding box center [241, 100] width 61 height 9
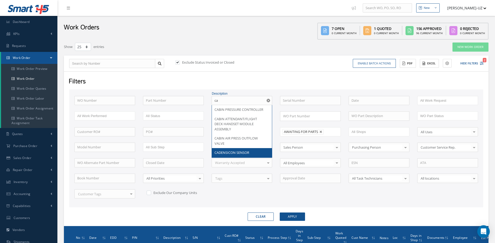
click at [241, 153] on span "CADENSICON SENSOR" at bounding box center [231, 152] width 35 height 5
type input "CADENSICON SENSOR"
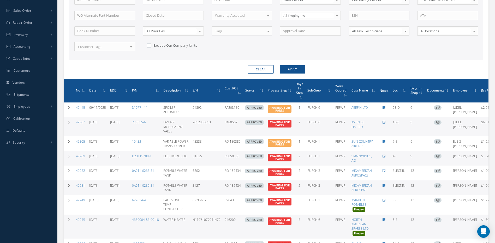
scroll to position [156, 0]
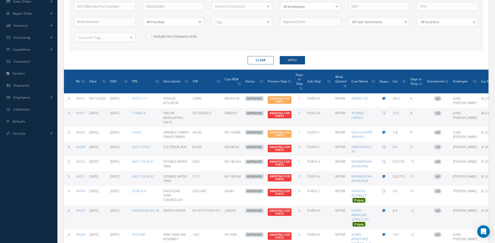
click at [123, 84] on th "EDD" at bounding box center [119, 82] width 22 height 24
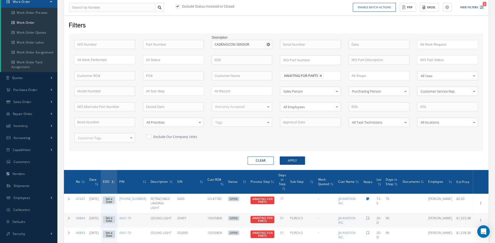
scroll to position [52, 0]
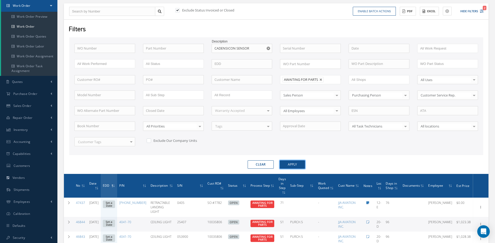
click at [295, 167] on button "Apply" at bounding box center [292, 164] width 25 height 8
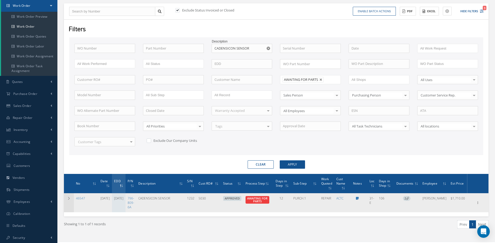
click at [69, 202] on td at bounding box center [69, 202] width 10 height 19
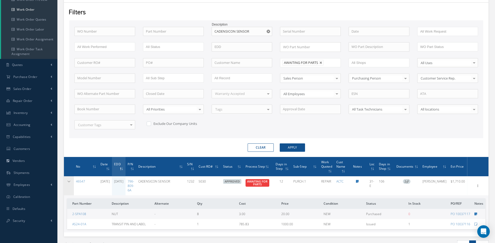
scroll to position [78, 0]
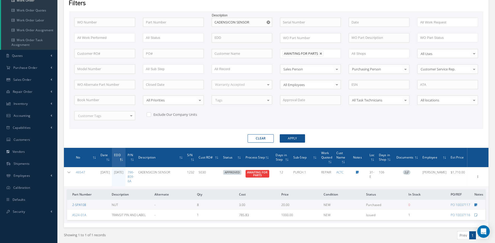
click at [83, 204] on link "2-5PA108" at bounding box center [79, 205] width 14 height 4
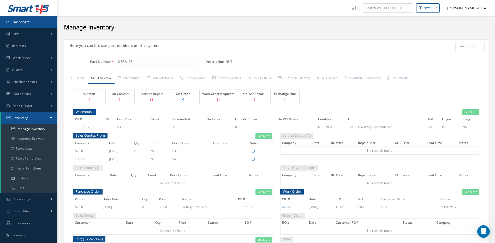
click at [40, 24] on link "Dashboard" at bounding box center [28, 22] width 57 height 12
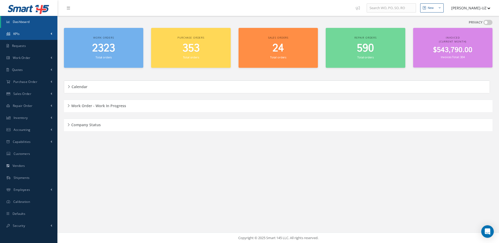
click at [33, 36] on link "KPIs" at bounding box center [28, 34] width 57 height 12
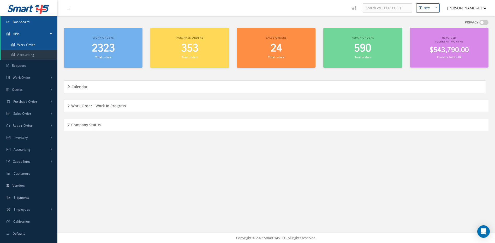
click at [36, 45] on link "Work Order" at bounding box center [29, 45] width 56 height 10
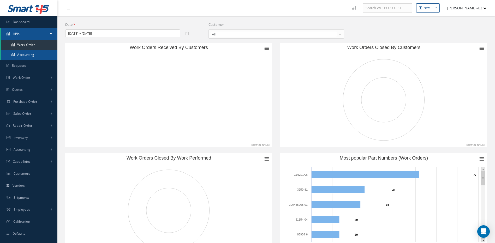
click at [38, 53] on link "Accounting" at bounding box center [29, 55] width 56 height 10
